Goal: Information Seeking & Learning: Learn about a topic

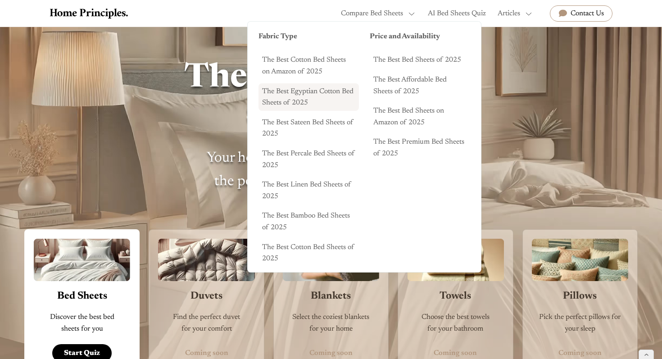
click at [299, 91] on link "The Best Egyptian Cotton Bed Sheets of 2025" at bounding box center [308, 96] width 100 height 27
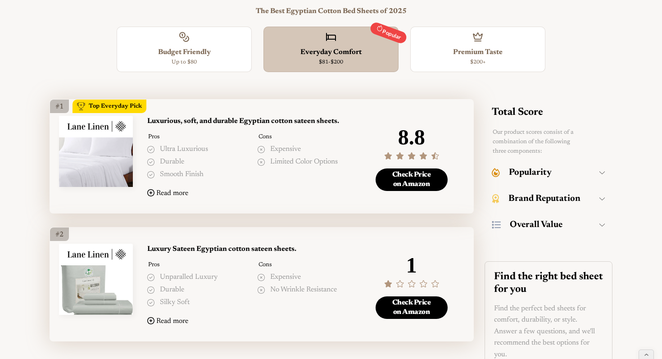
scroll to position [250, 0]
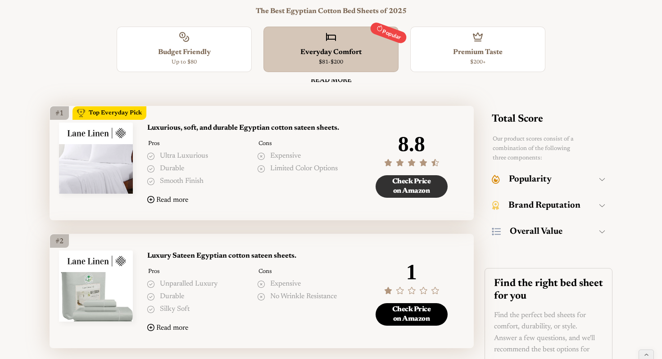
click at [406, 186] on link "Check Price on Amazon" at bounding box center [412, 186] width 72 height 23
